Goal: Transaction & Acquisition: Purchase product/service

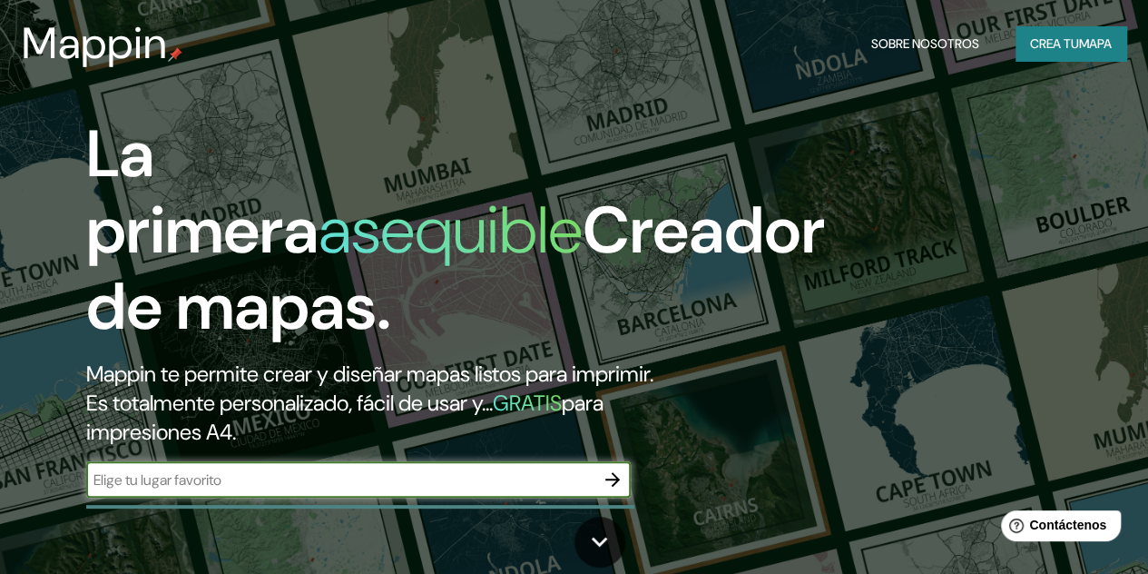
click at [208, 490] on input "text" at bounding box center [340, 479] width 508 height 21
type input "pasto"
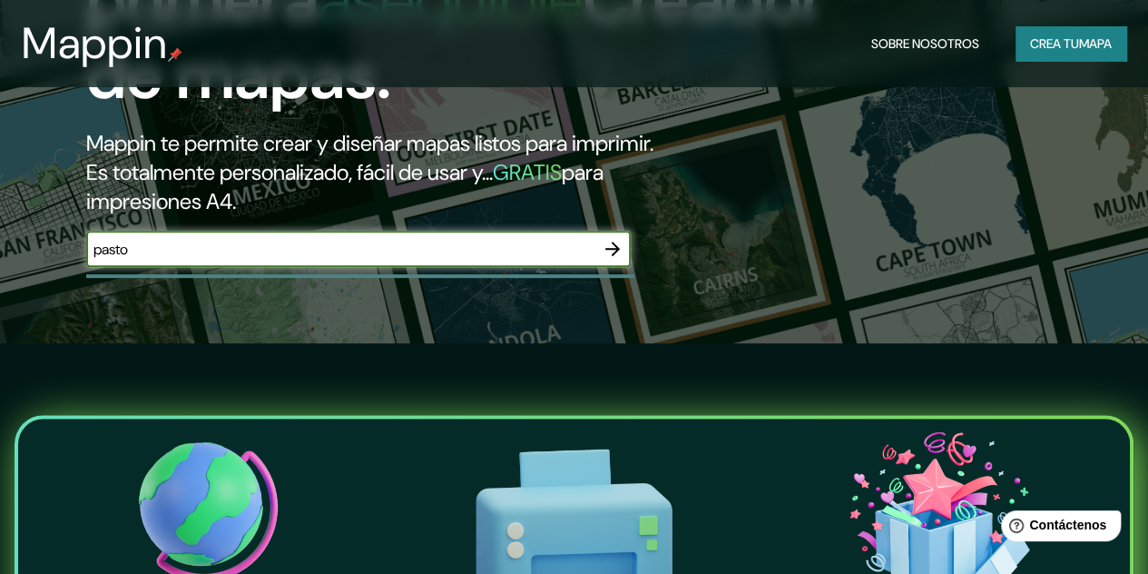
scroll to position [363, 0]
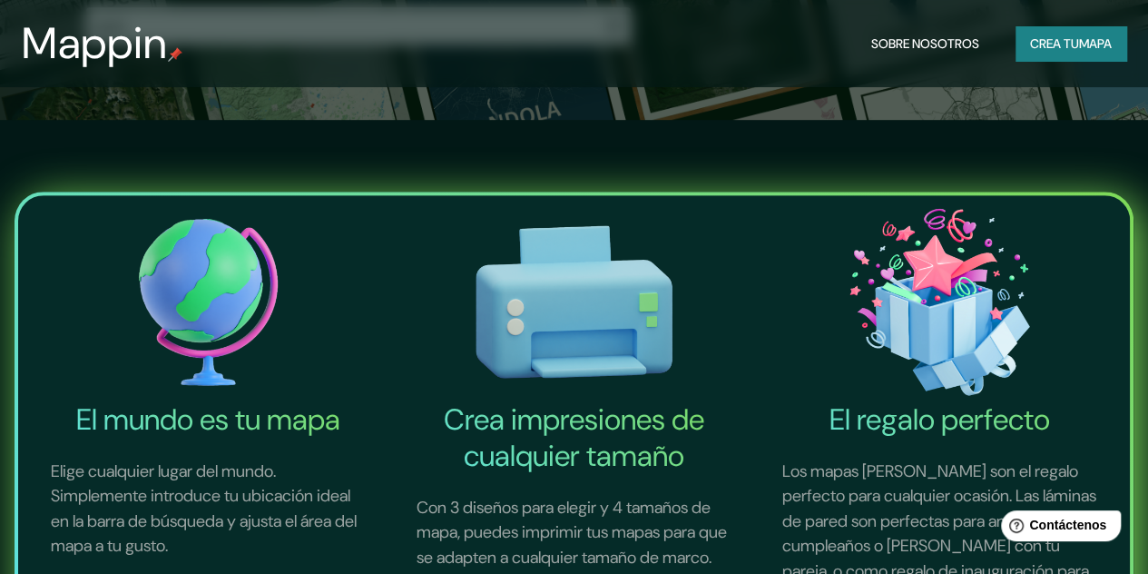
scroll to position [544, 0]
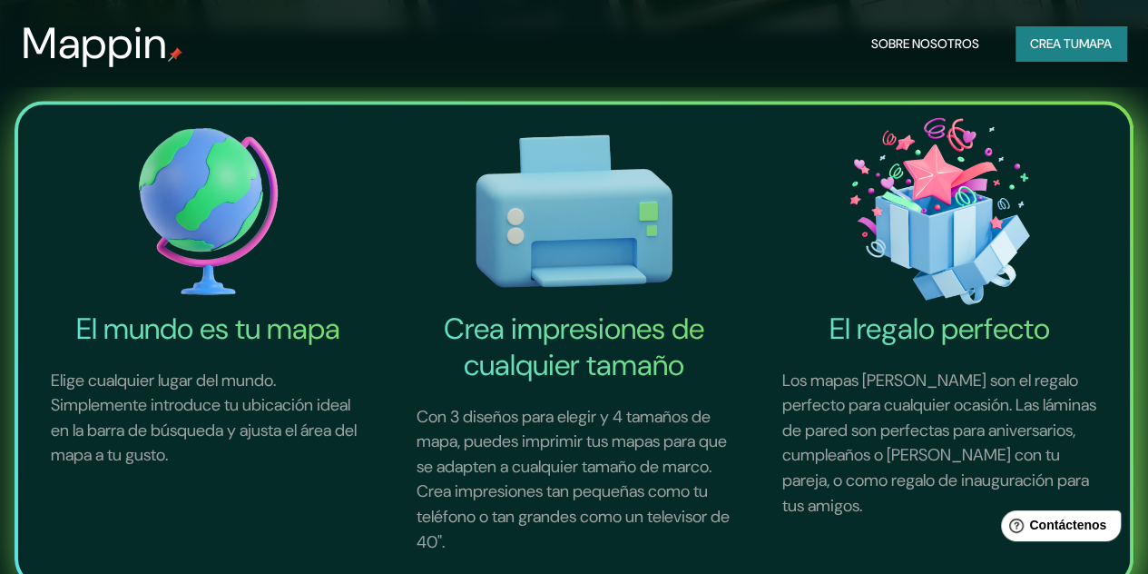
click at [192, 223] on img at bounding box center [208, 211] width 358 height 198
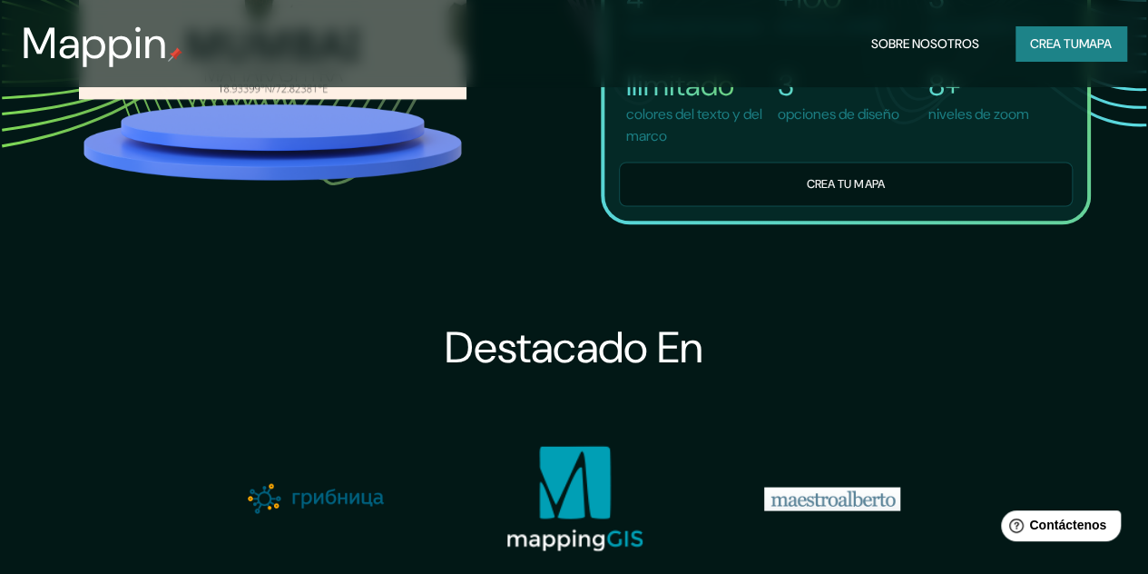
scroll to position [1361, 0]
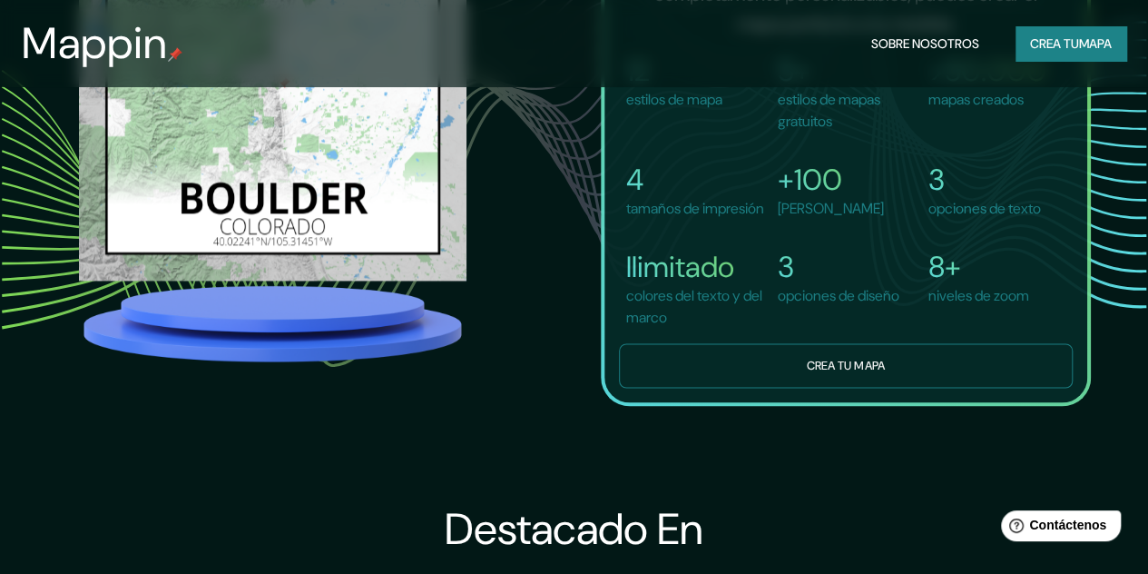
click at [684, 387] on button "Crea tu mapa" at bounding box center [846, 365] width 454 height 44
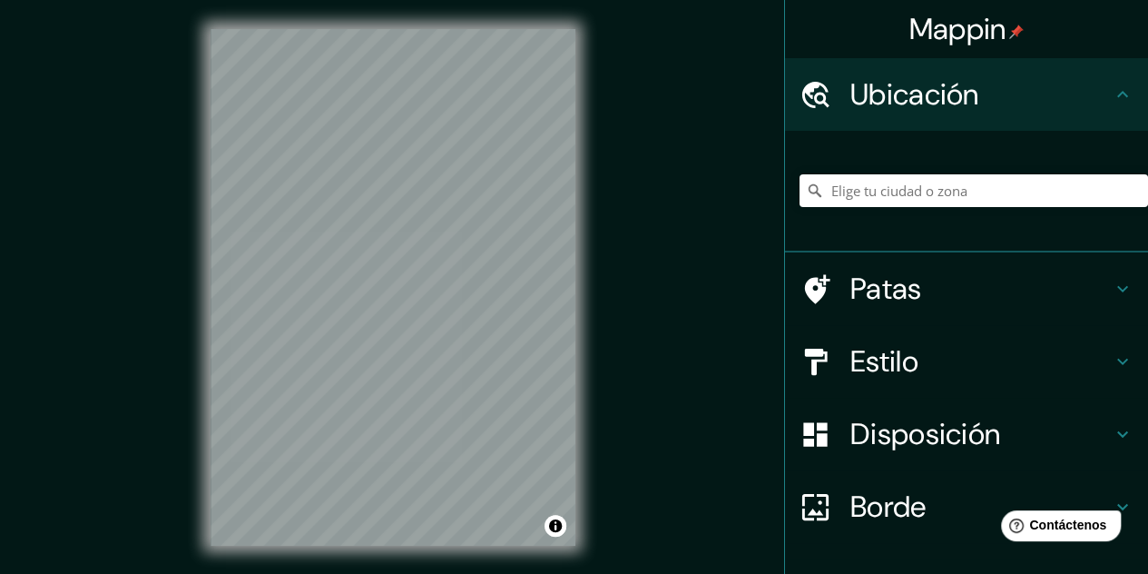
click at [876, 87] on font "Ubicación" at bounding box center [914, 94] width 129 height 38
click at [1112, 95] on icon at bounding box center [1123, 94] width 22 height 22
click at [986, 215] on div at bounding box center [973, 190] width 348 height 91
click at [976, 188] on input "Elige tu ciudad o zona" at bounding box center [973, 190] width 348 height 33
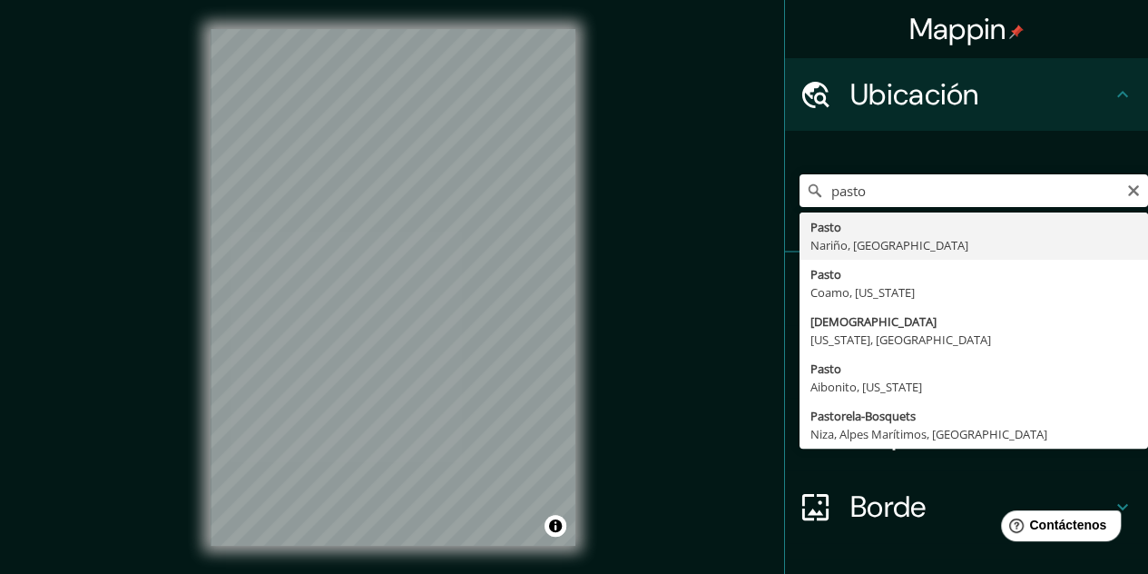
type input "Pasto, [GEOGRAPHIC_DATA], [GEOGRAPHIC_DATA]"
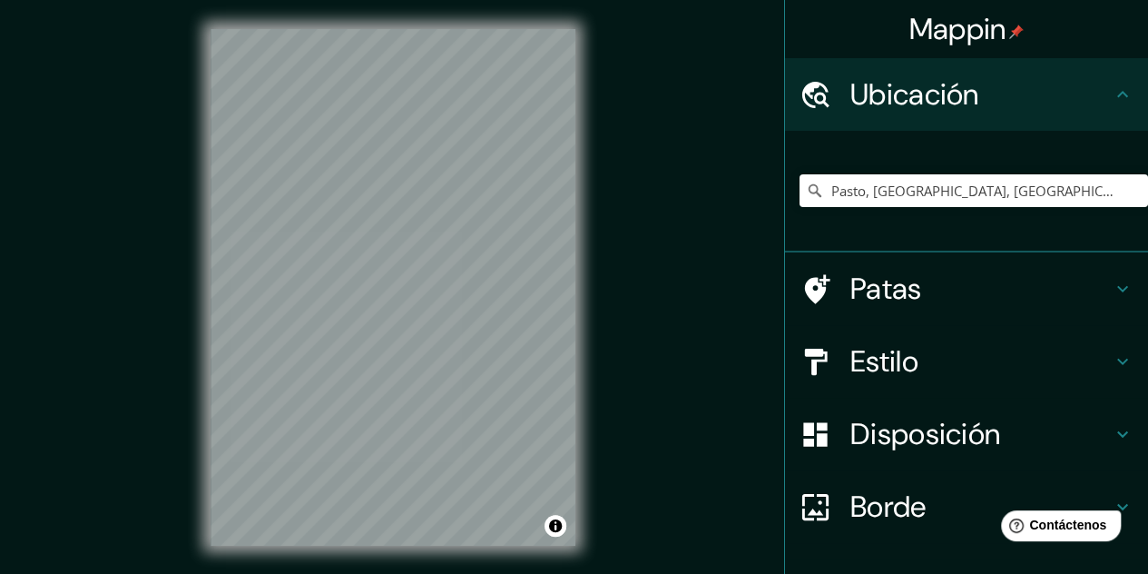
click at [826, 359] on div at bounding box center [824, 362] width 51 height 32
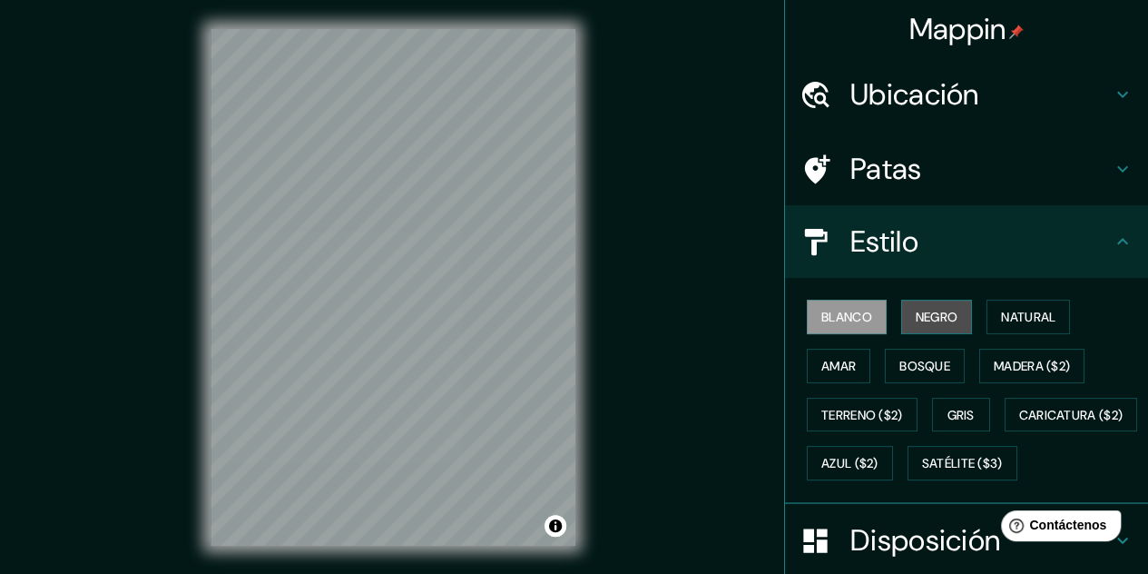
click at [930, 309] on font "Negro" at bounding box center [937, 317] width 43 height 16
click at [868, 321] on button "Blanco" at bounding box center [847, 316] width 80 height 34
click at [1001, 311] on font "Natural" at bounding box center [1028, 317] width 54 height 16
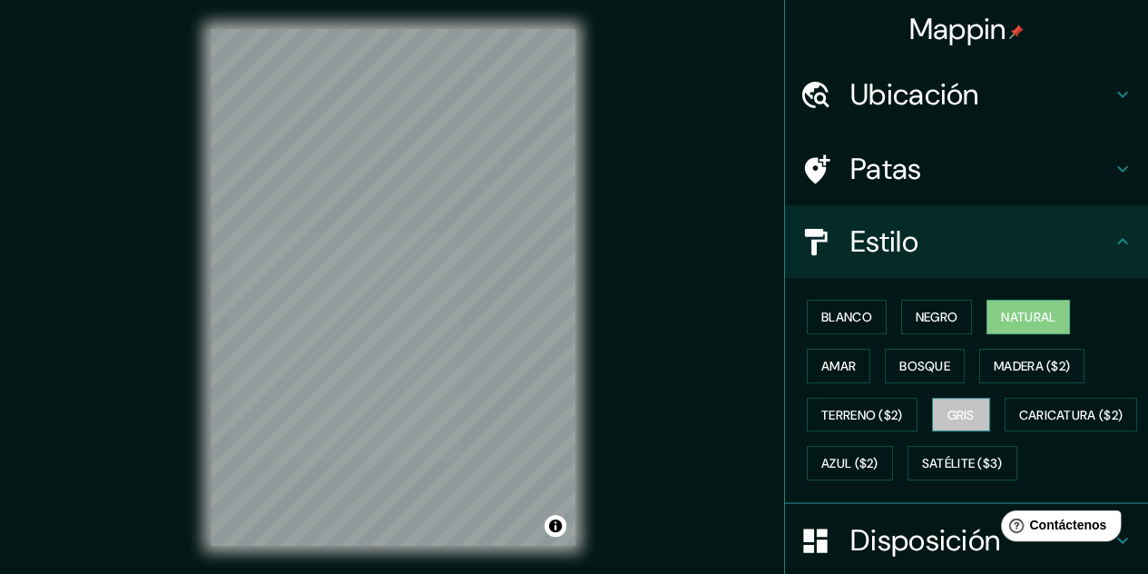
click at [946, 398] on button "Gris" at bounding box center [961, 414] width 58 height 34
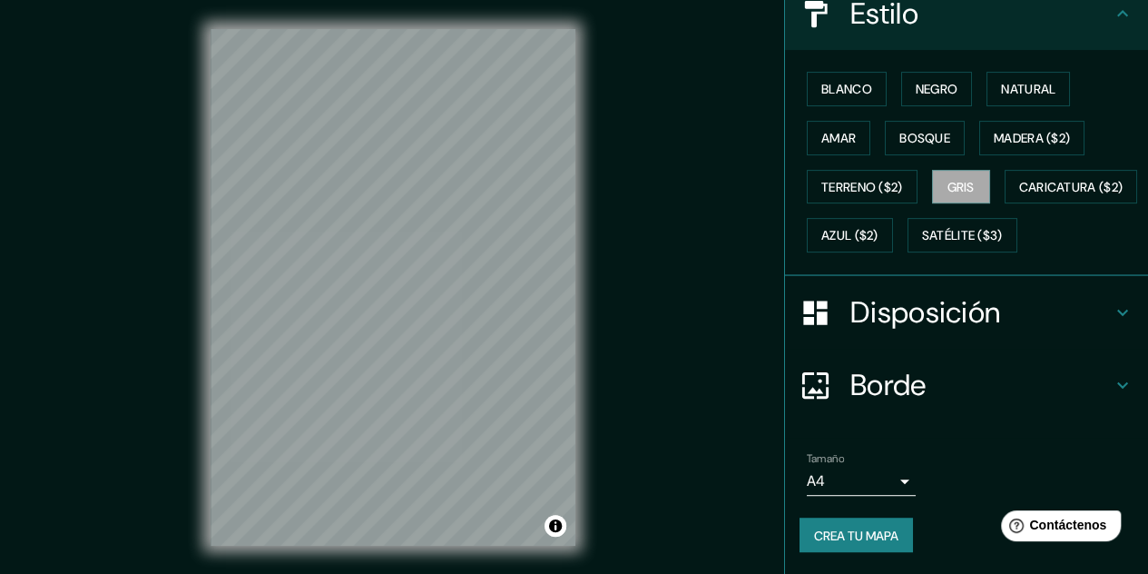
click at [896, 395] on font "Borde" at bounding box center [888, 385] width 76 height 38
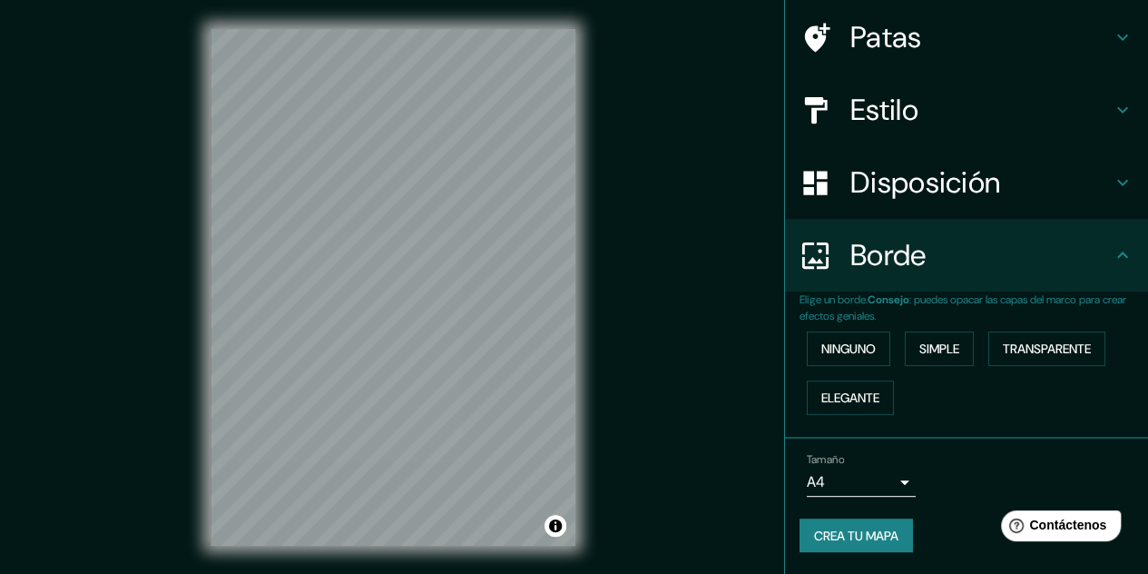
scroll to position [129, 0]
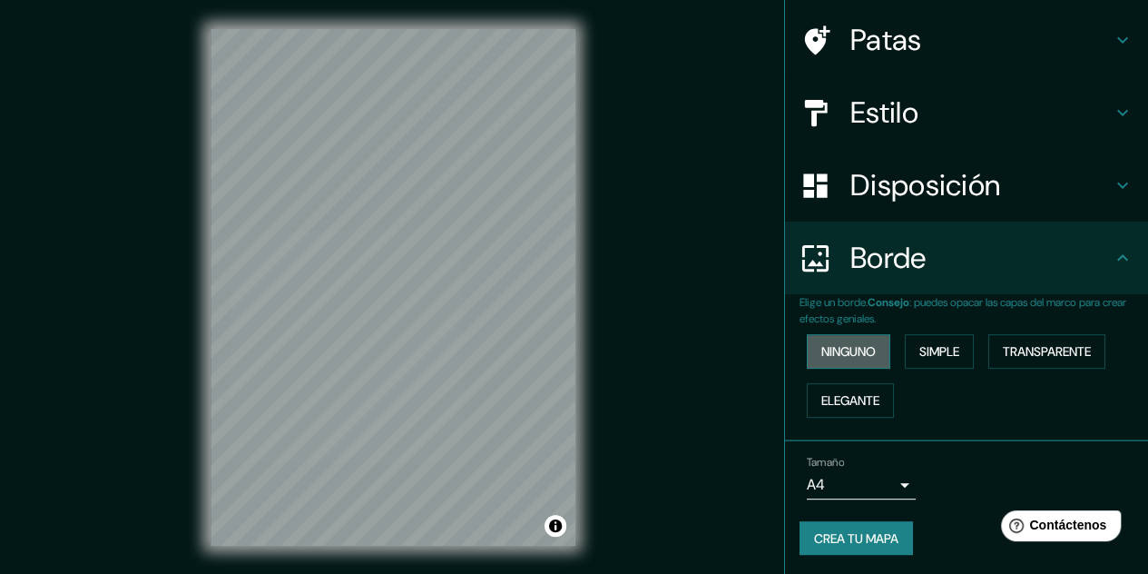
click at [822, 352] on font "Ninguno" at bounding box center [848, 351] width 54 height 16
click at [922, 347] on font "Simple" at bounding box center [939, 351] width 40 height 16
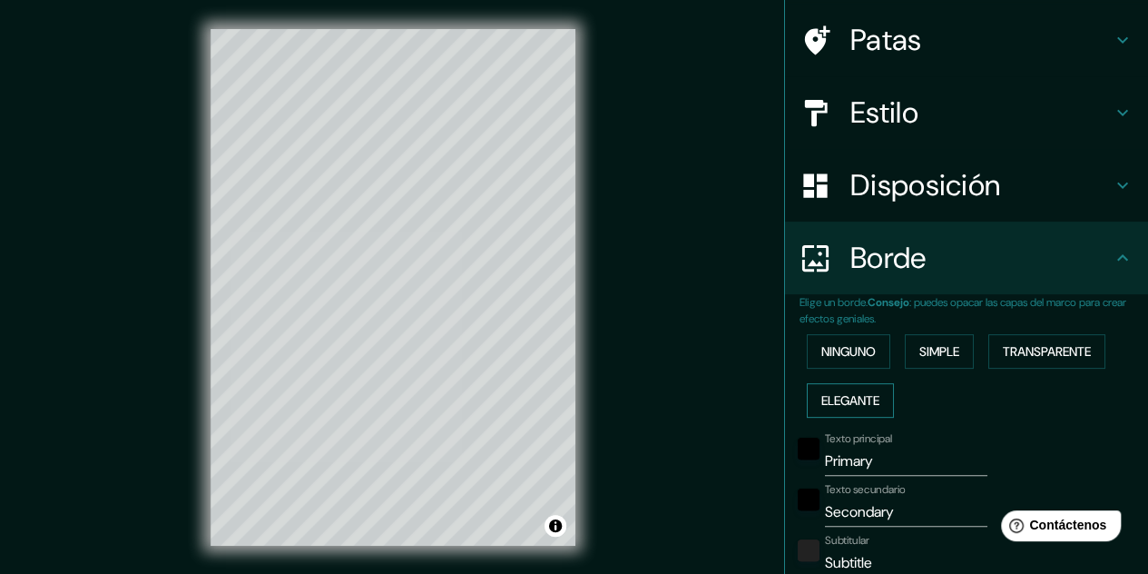
click at [852, 407] on font "Elegante" at bounding box center [850, 400] width 58 height 24
click at [1013, 339] on font "Transparente" at bounding box center [1047, 351] width 88 height 24
click at [839, 354] on font "Ninguno" at bounding box center [848, 351] width 54 height 16
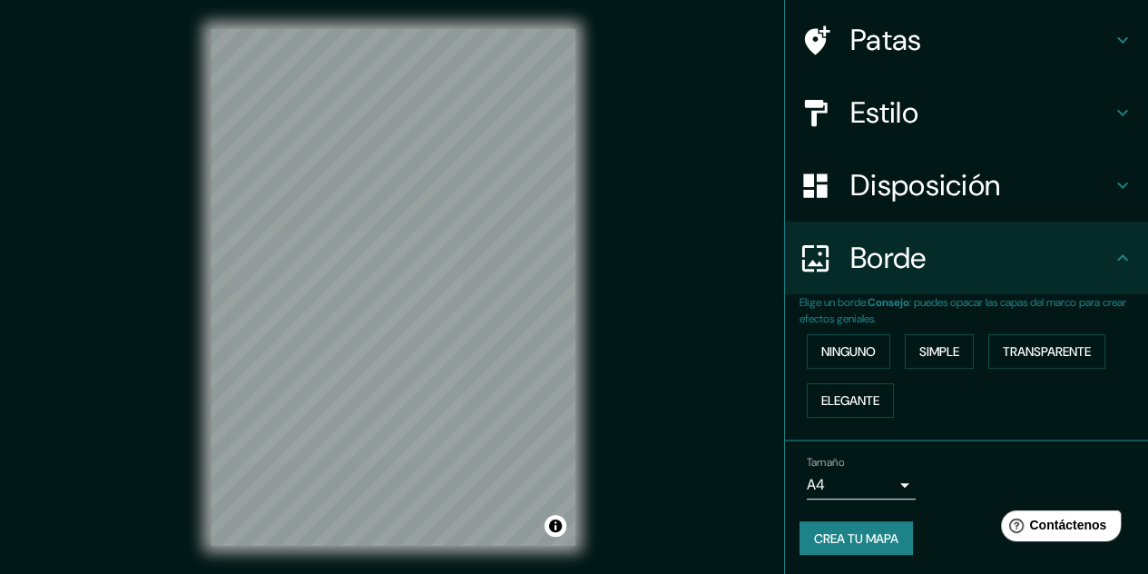
scroll to position [29, 0]
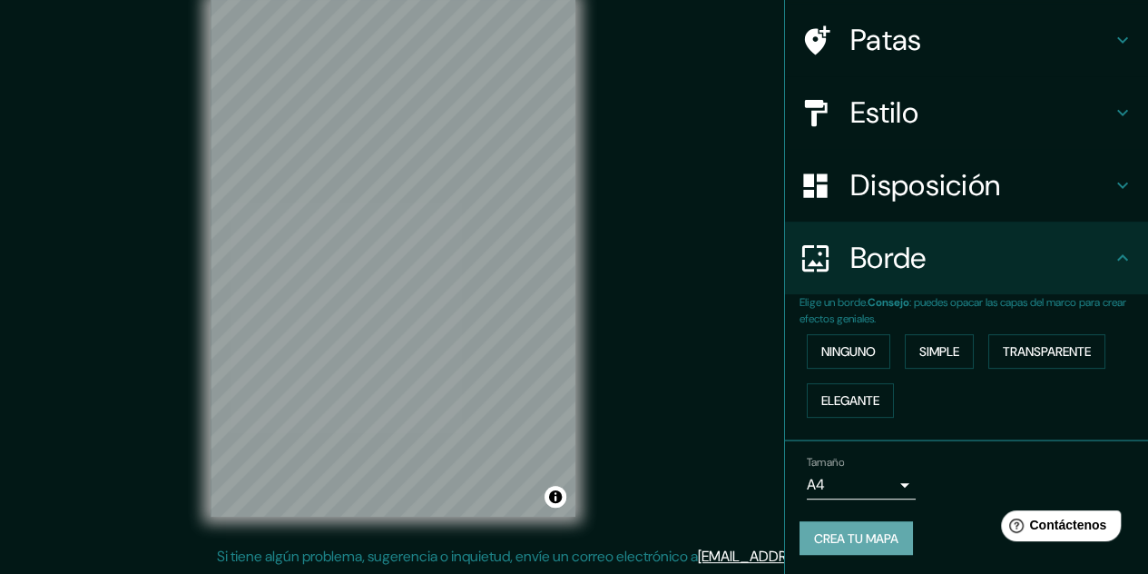
click at [871, 530] on font "Crea tu mapa" at bounding box center [856, 538] width 84 height 16
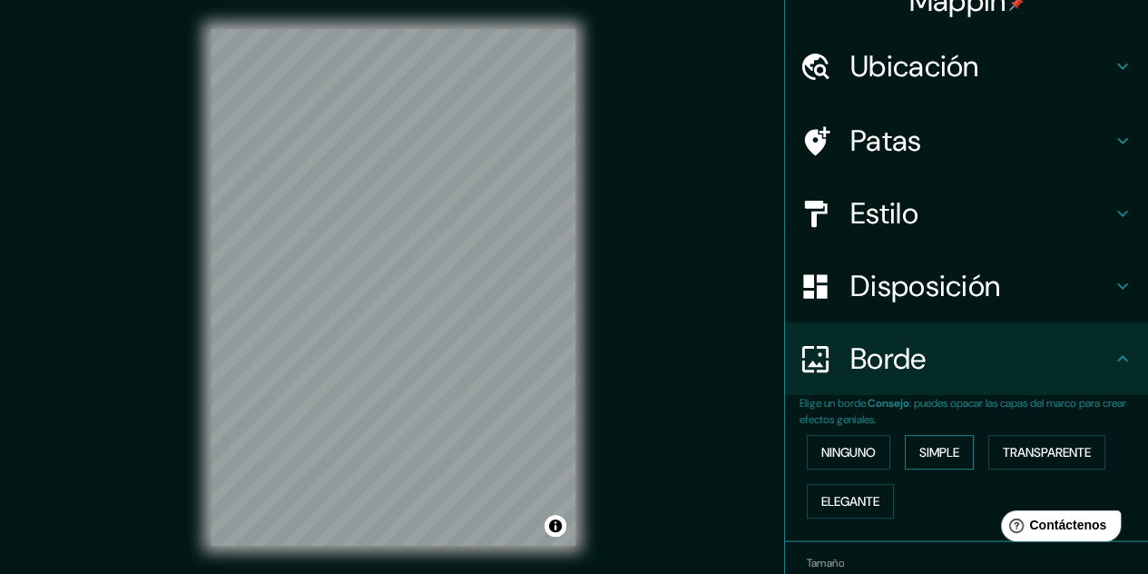
scroll to position [0, 0]
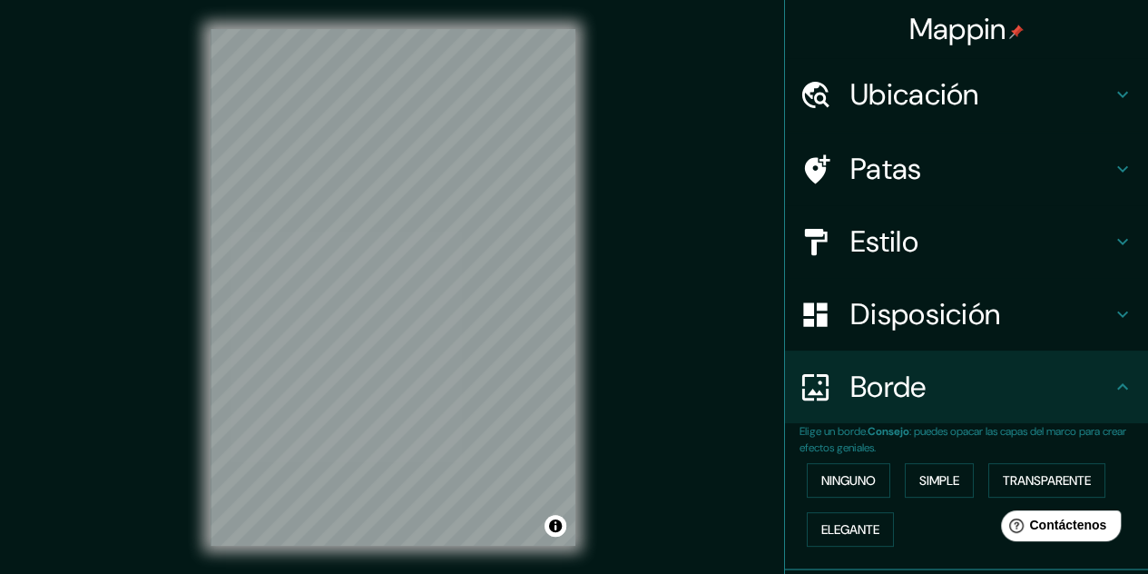
click at [971, 164] on h4 "Patas" at bounding box center [980, 169] width 261 height 36
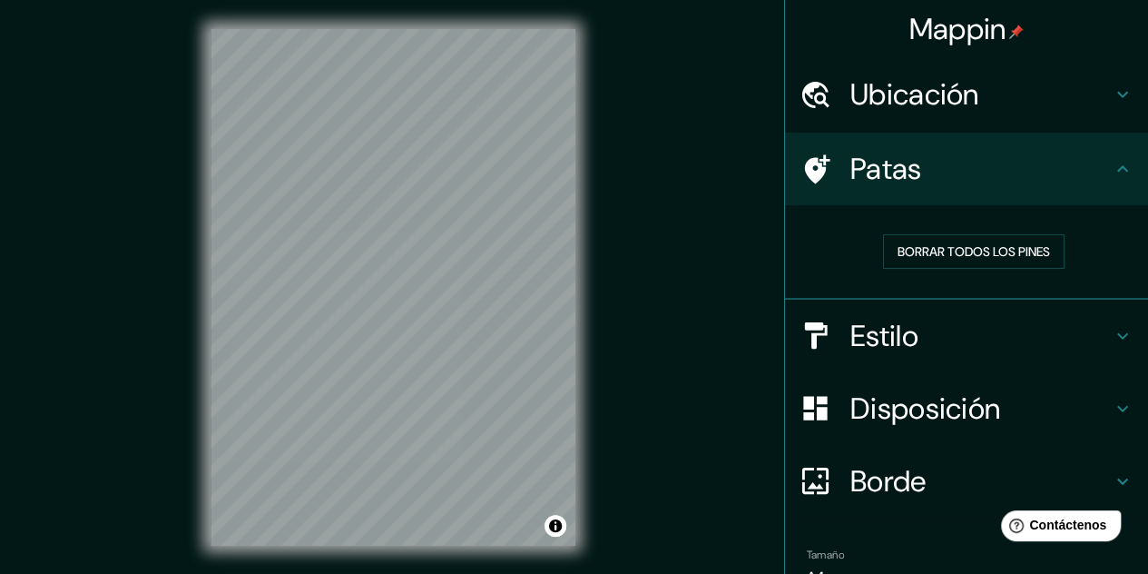
click at [912, 350] on h4 "Estilo" at bounding box center [980, 336] width 261 height 36
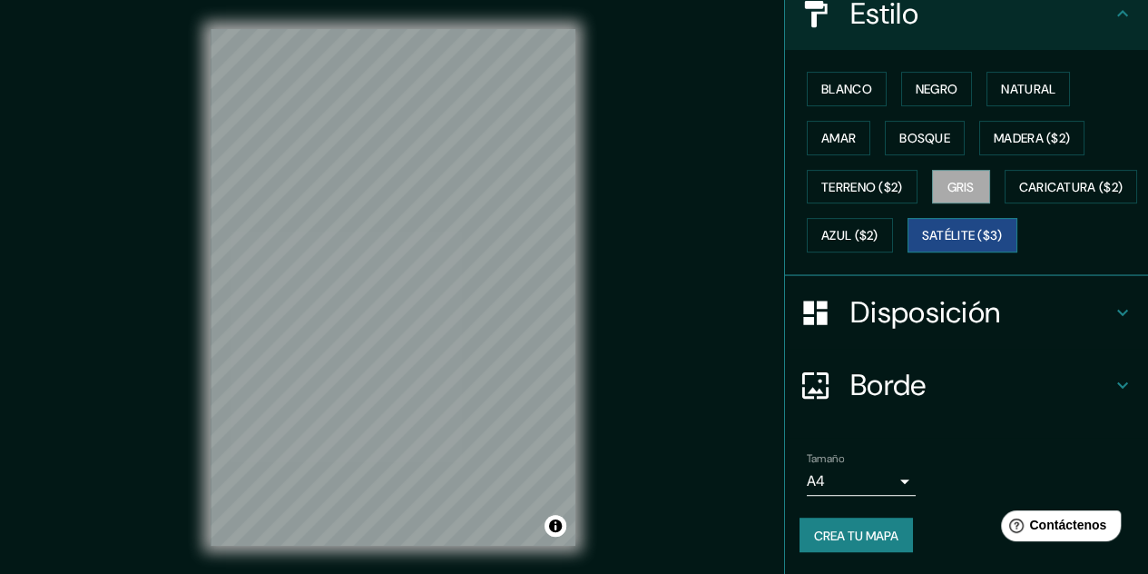
scroll to position [270, 0]
click at [996, 140] on div "Blanco Negro Natural [PERSON_NAME] ($2) Terreno ($2) Gris Caricatura ($2) Azul …" at bounding box center [973, 161] width 348 height 195
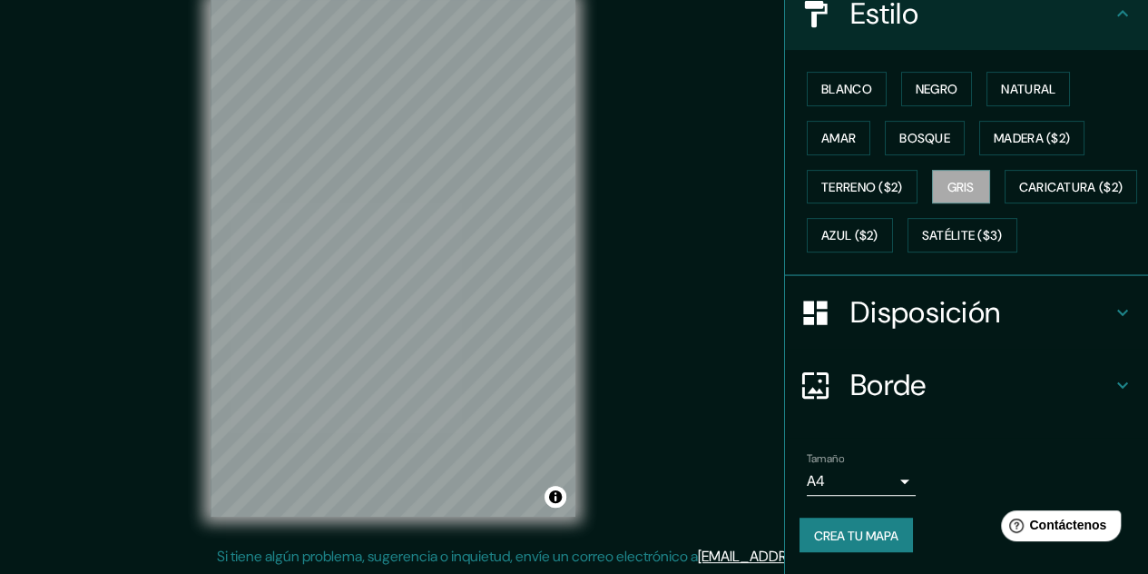
click at [879, 535] on font "Crea tu mapa" at bounding box center [856, 534] width 84 height 16
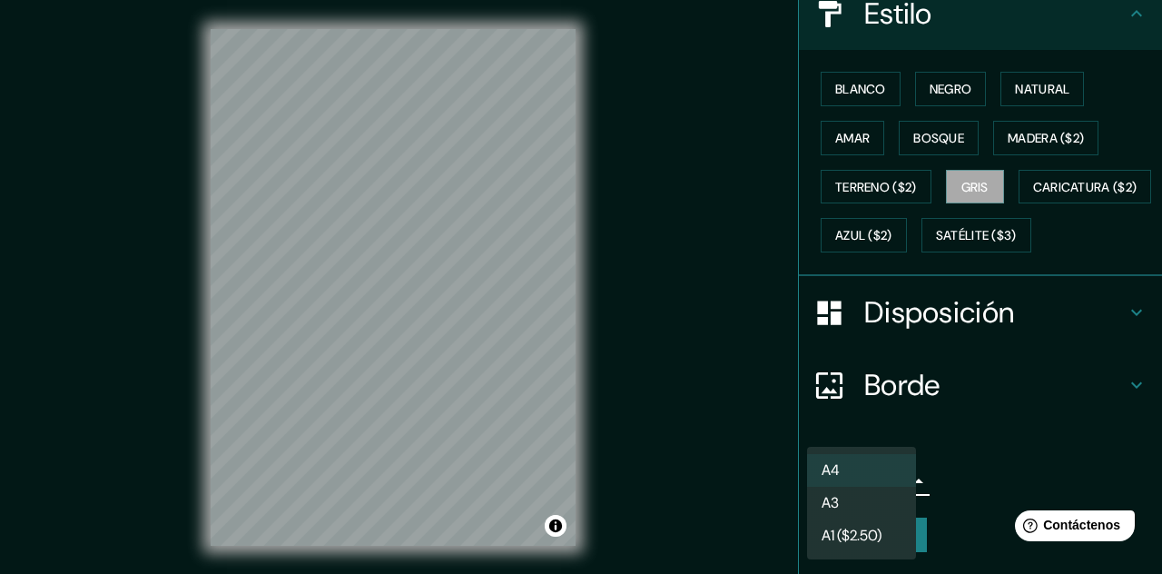
click at [837, 490] on body "Mappin Ubicación Pasto, [GEOGRAPHIC_DATA], [GEOGRAPHIC_DATA] Patas Estilo Blanc…" at bounding box center [581, 287] width 1162 height 574
click at [932, 435] on div at bounding box center [581, 287] width 1162 height 574
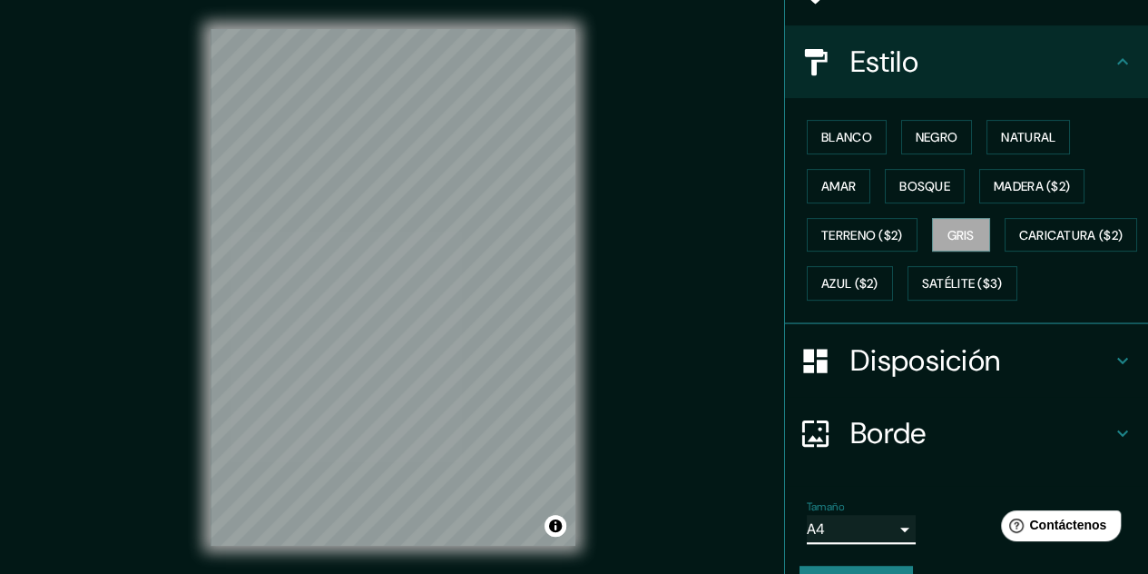
scroll to position [0, 0]
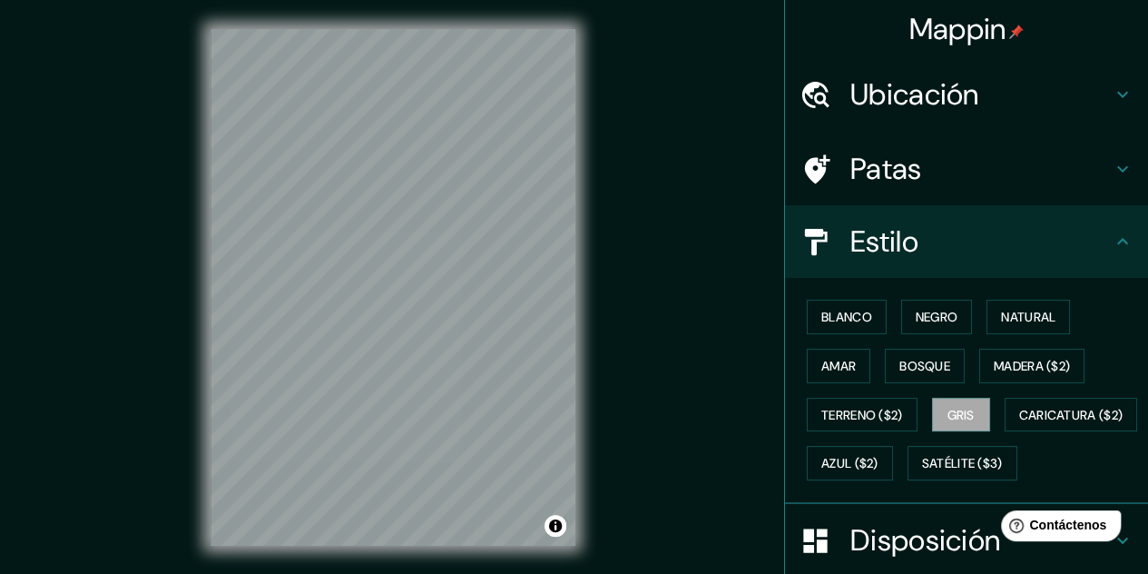
click at [879, 181] on font "Patas" at bounding box center [886, 169] width 72 height 38
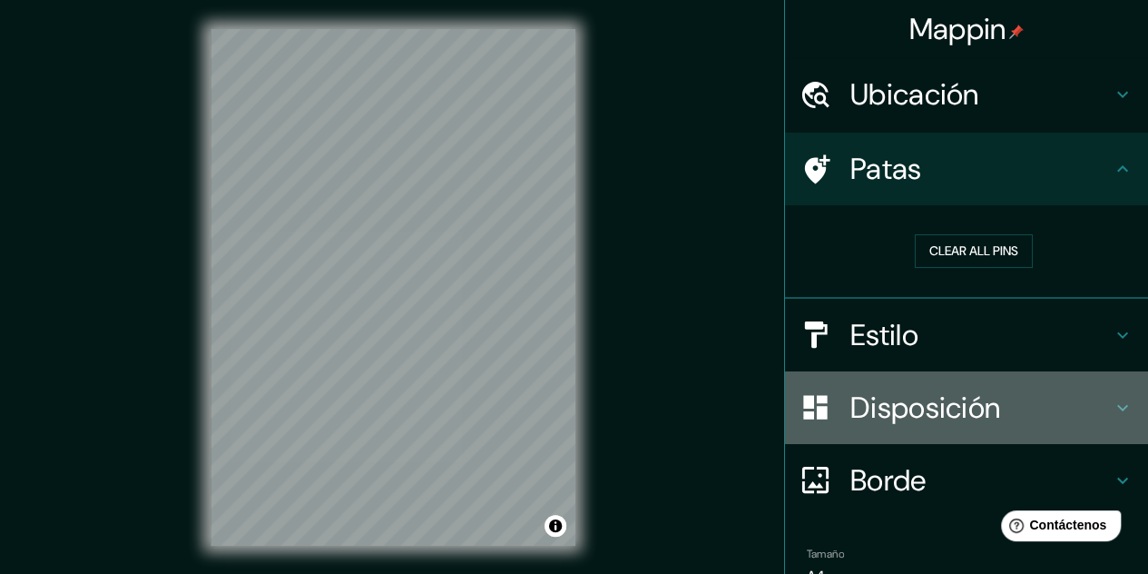
click at [888, 417] on font "Disposición" at bounding box center [925, 407] width 150 height 38
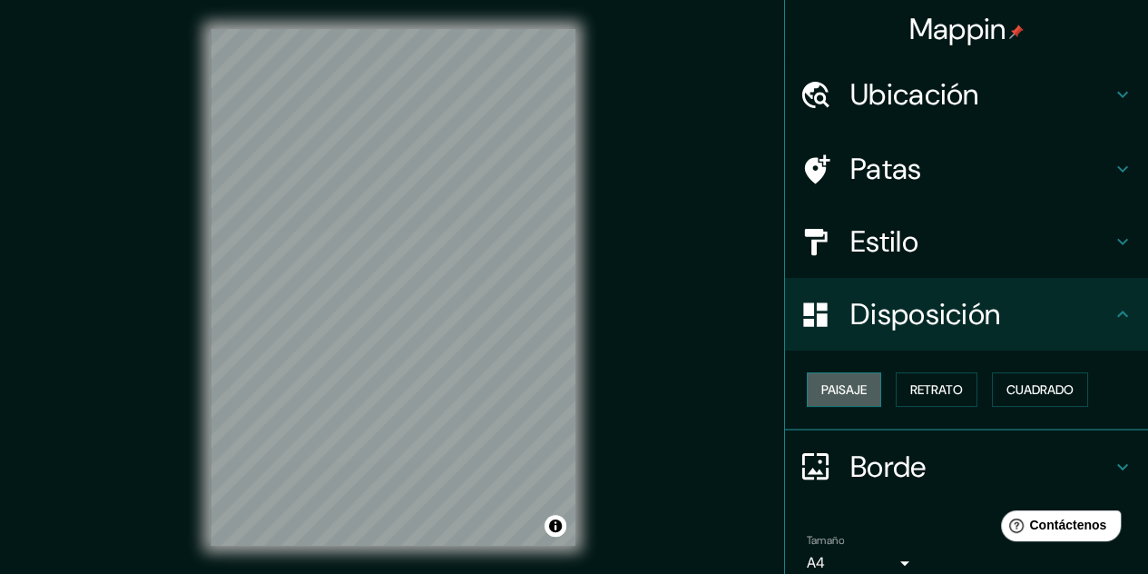
click at [839, 384] on font "Paisaje" at bounding box center [843, 389] width 45 height 16
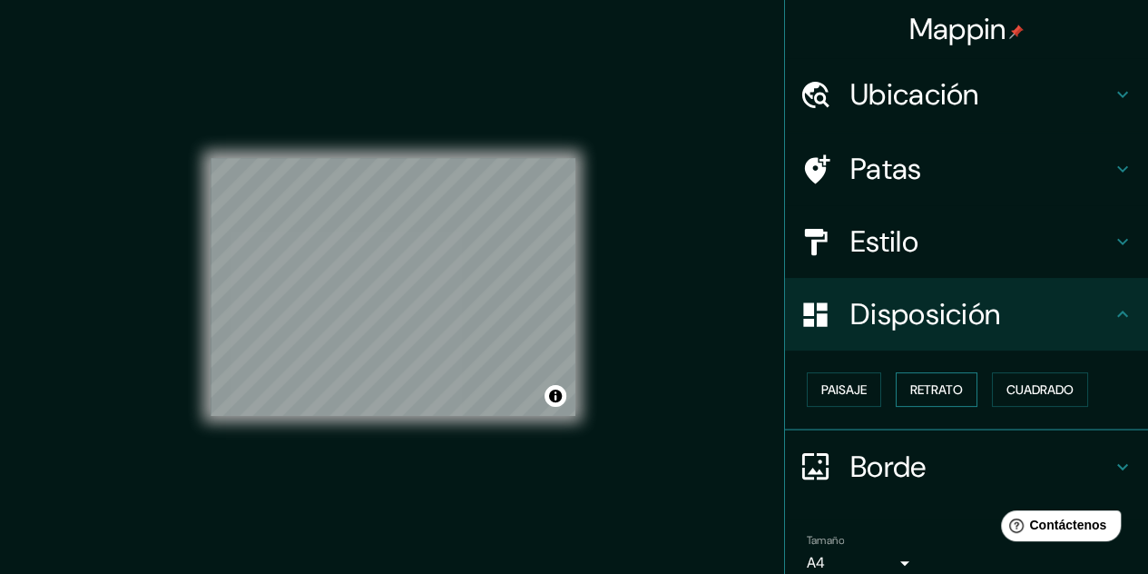
click at [929, 378] on font "Retrato" at bounding box center [936, 390] width 53 height 24
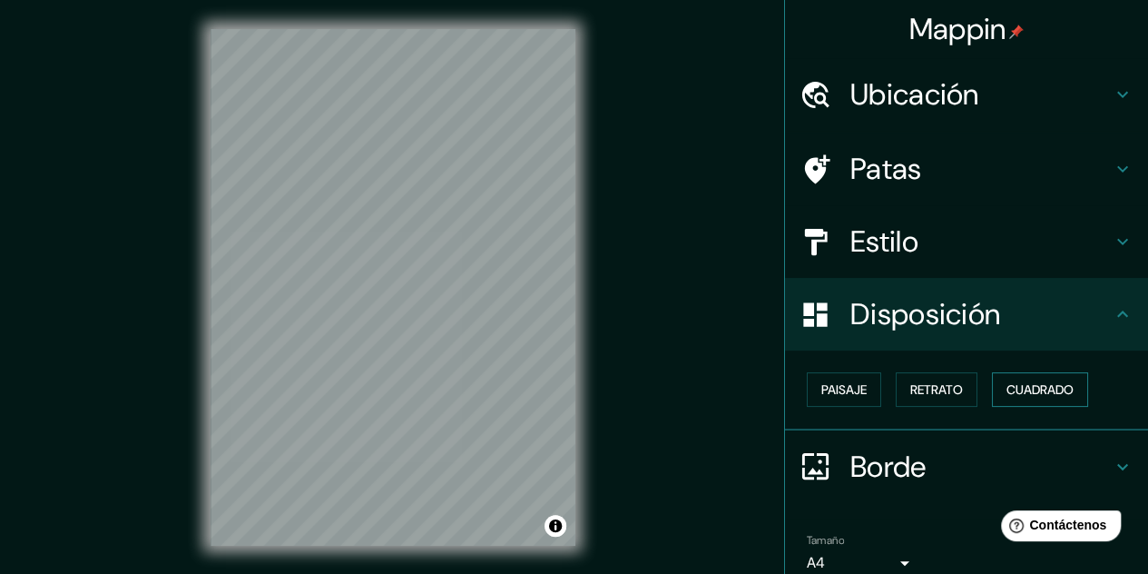
click at [1060, 389] on font "Cuadrado" at bounding box center [1039, 389] width 67 height 16
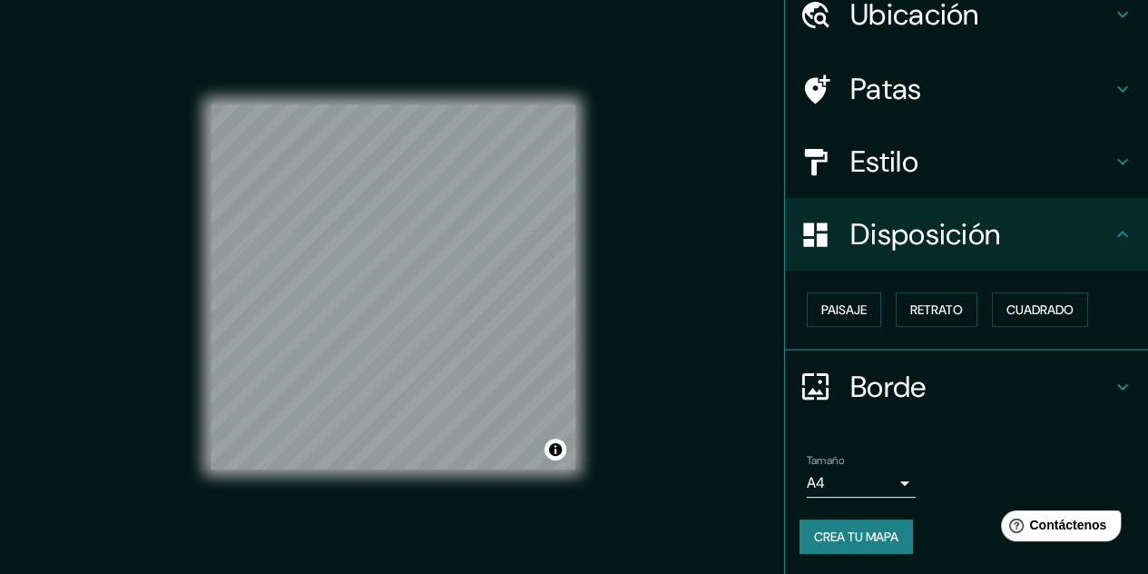
scroll to position [29, 0]
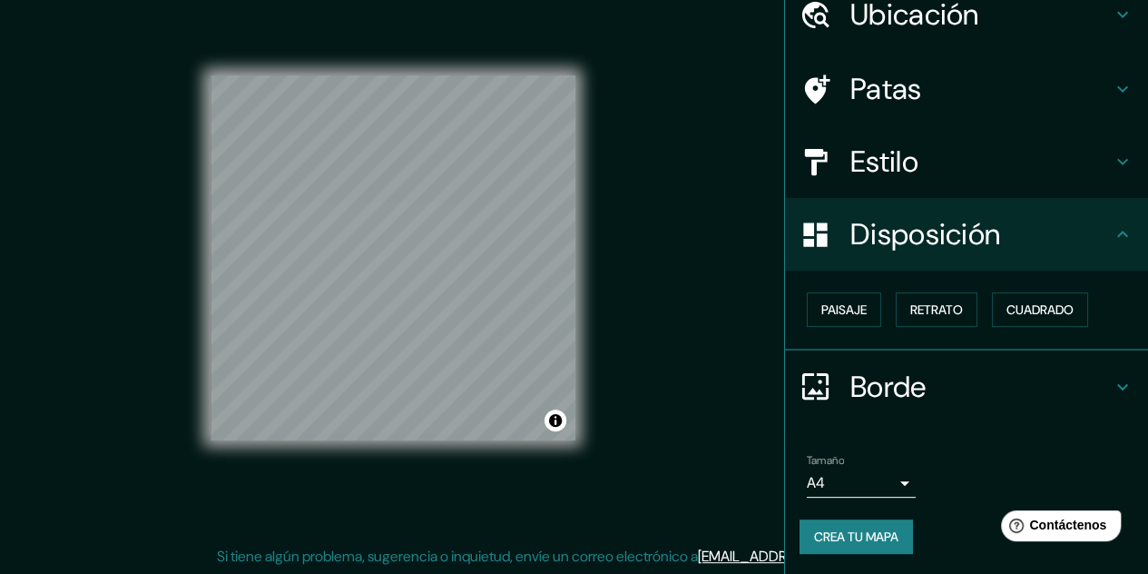
click at [648, 337] on div "Mappin Ubicación Pasto, [GEOGRAPHIC_DATA], [GEOGRAPHIC_DATA] Patas Estilo Dispo…" at bounding box center [574, 272] width 1148 height 603
click at [929, 315] on font "Retrato" at bounding box center [936, 309] width 53 height 16
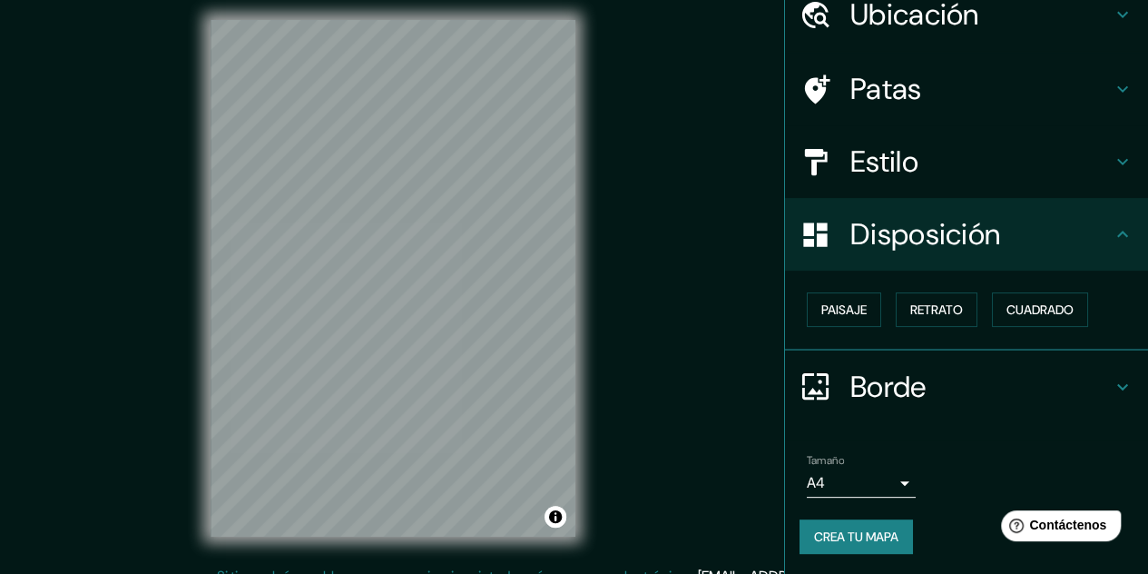
scroll to position [0, 0]
